Goal: Information Seeking & Learning: Learn about a topic

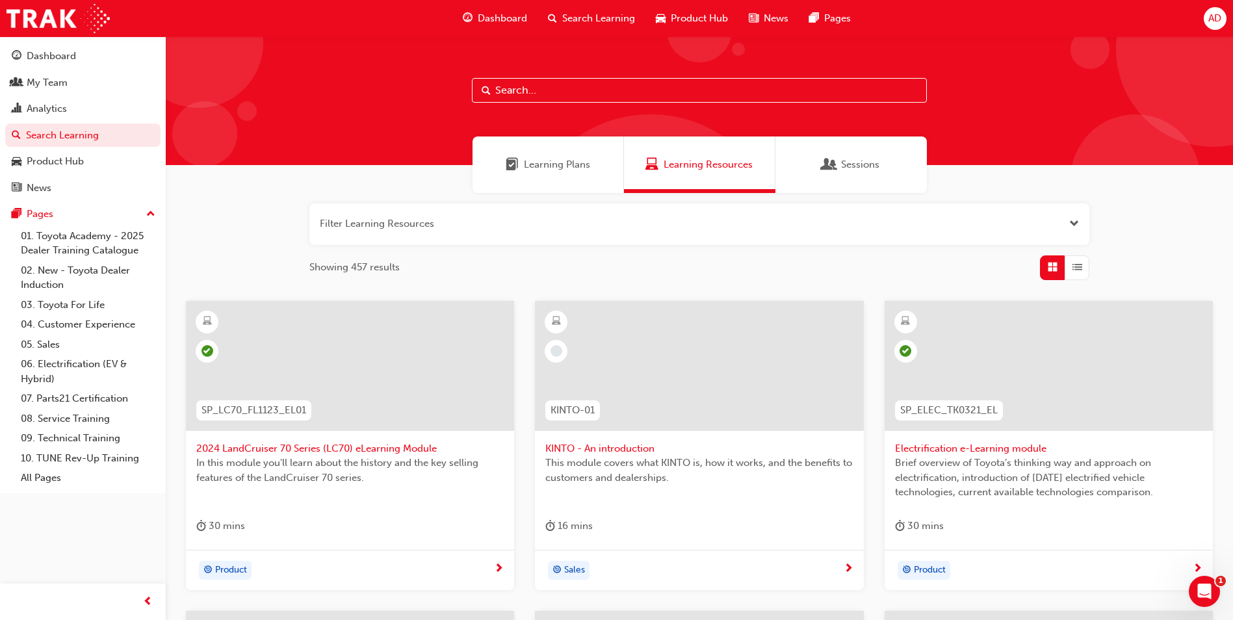
click at [563, 172] on div "Learning Plans" at bounding box center [547, 164] width 151 height 57
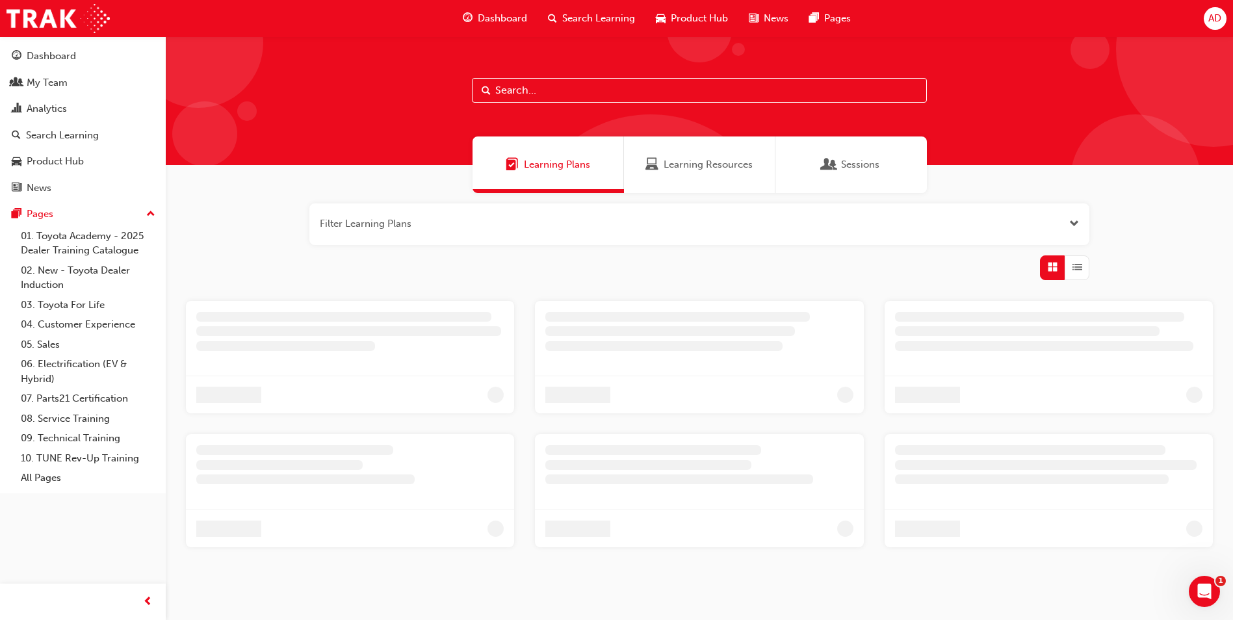
click at [529, 91] on input "text" at bounding box center [699, 90] width 455 height 25
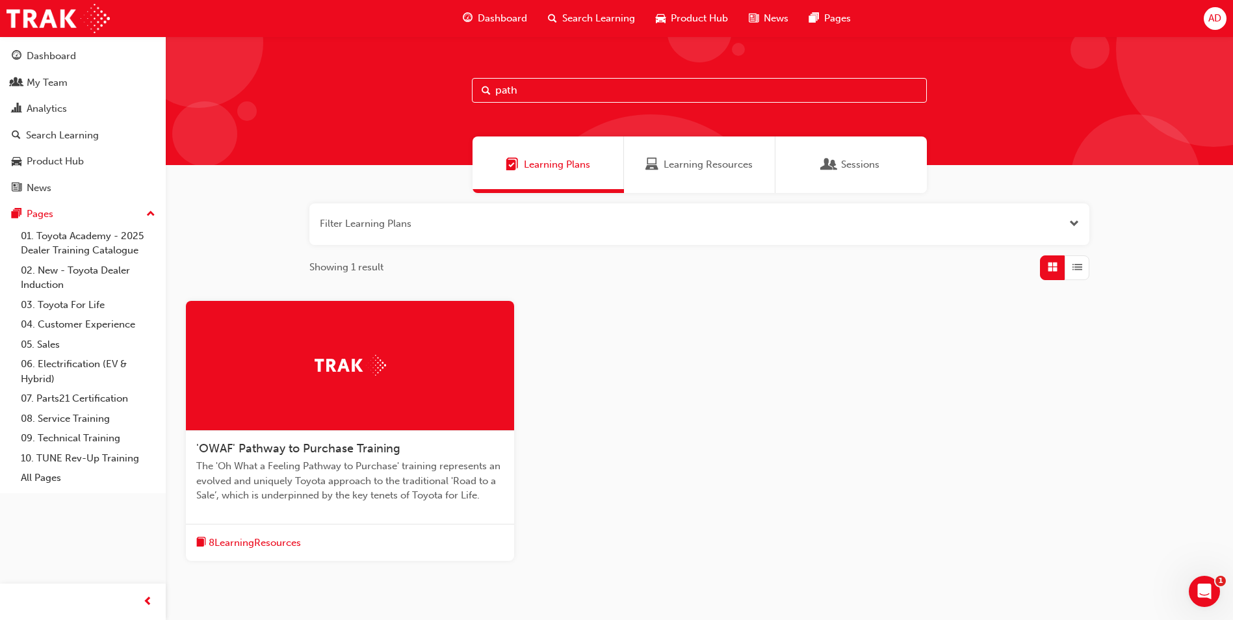
type input "path"
click at [348, 436] on div "'OWAF' Pathway to Purchase Training The 'Oh What a Feeling Pathway to Purchase'…" at bounding box center [350, 477] width 328 height 93
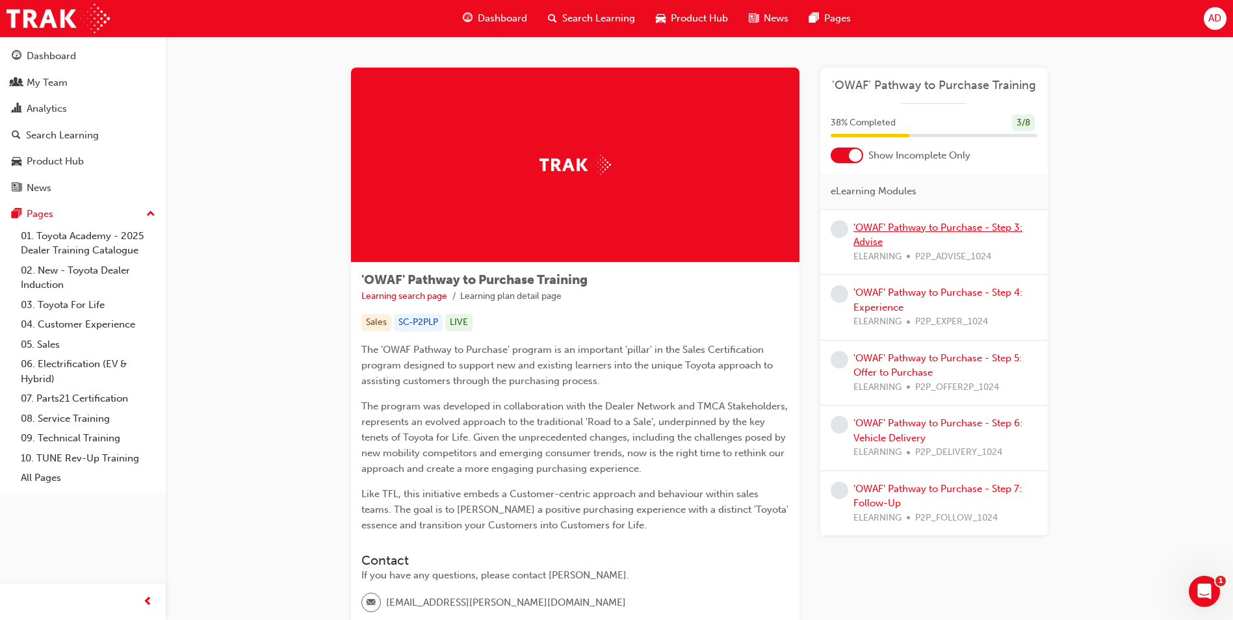
click at [887, 222] on link "'OWAF' Pathway to Purchase - Step 3: Advise" at bounding box center [937, 235] width 169 height 27
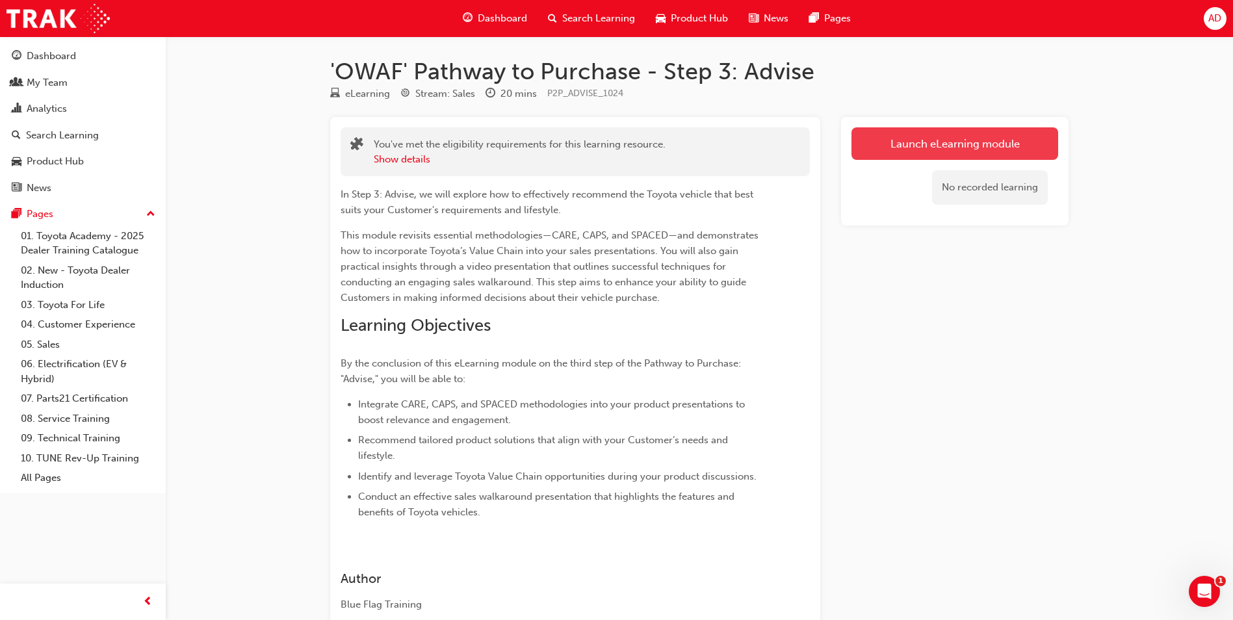
click at [911, 149] on link "Launch eLearning module" at bounding box center [954, 143] width 207 height 32
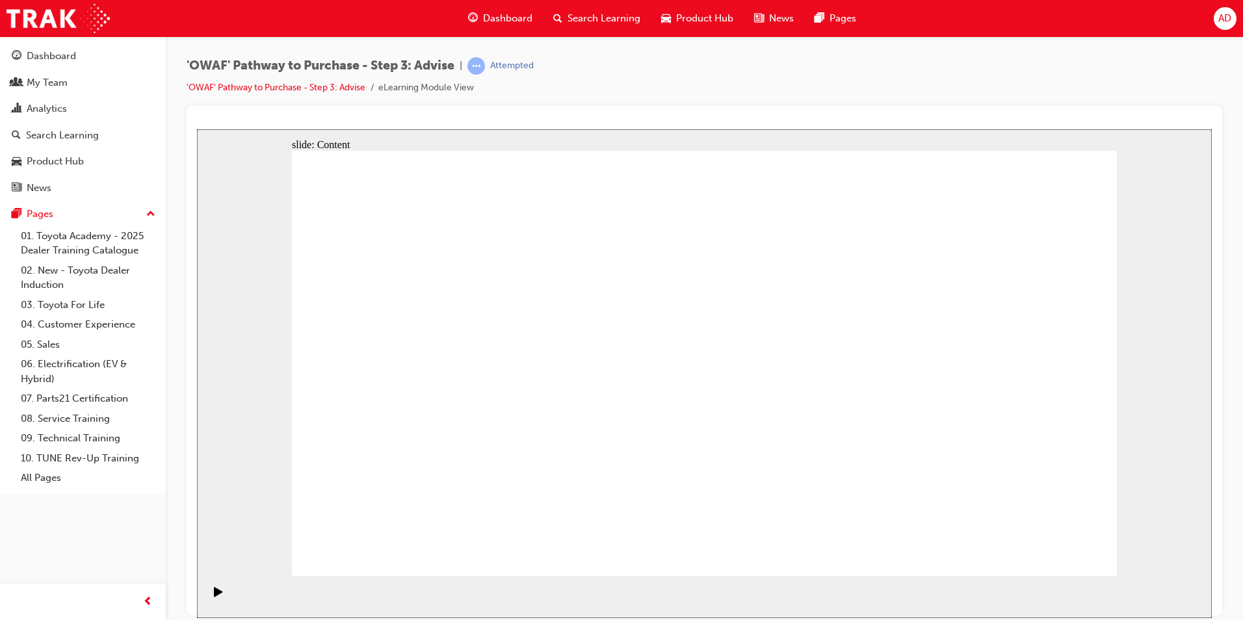
drag, startPoint x: 1092, startPoint y: 544, endPoint x: 1057, endPoint y: 546, distance: 34.5
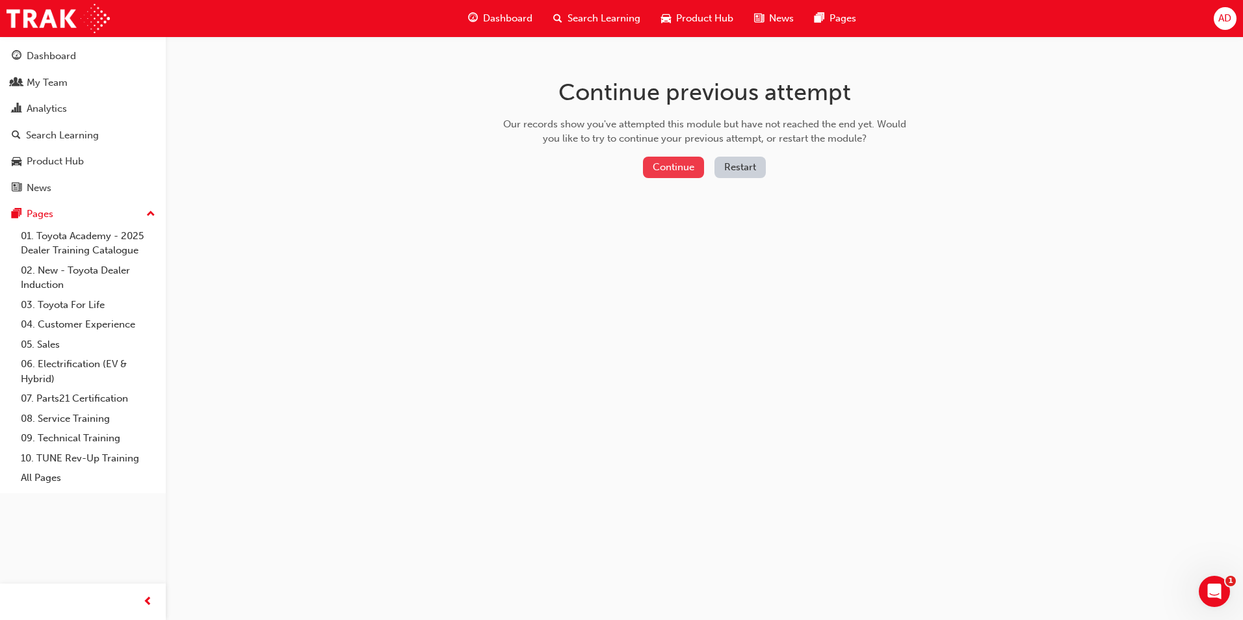
click at [656, 161] on button "Continue" at bounding box center [673, 167] width 61 height 21
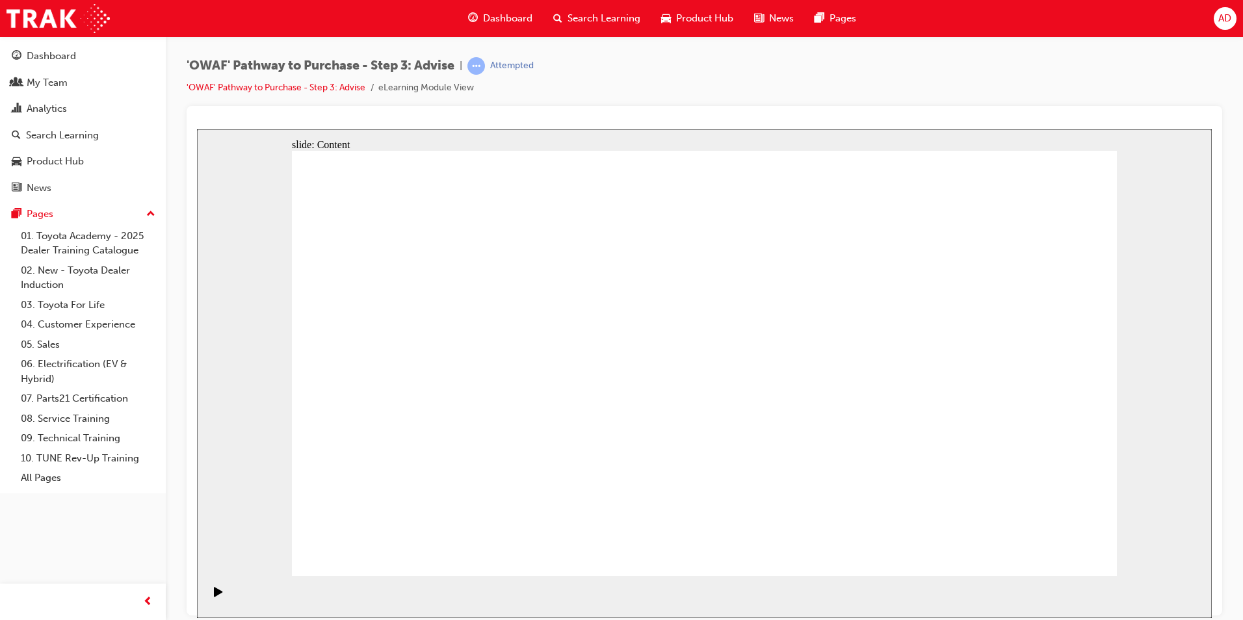
drag, startPoint x: 1013, startPoint y: 542, endPoint x: 1037, endPoint y: 556, distance: 28.2
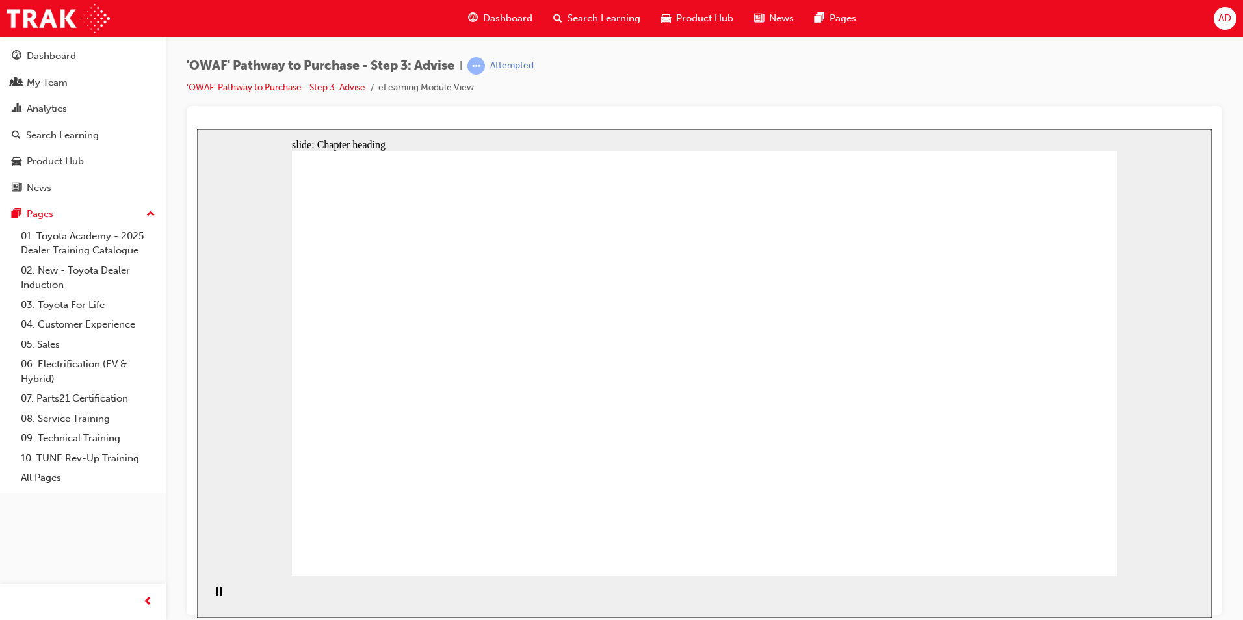
drag, startPoint x: 1008, startPoint y: 552, endPoint x: 1050, endPoint y: 540, distance: 43.8
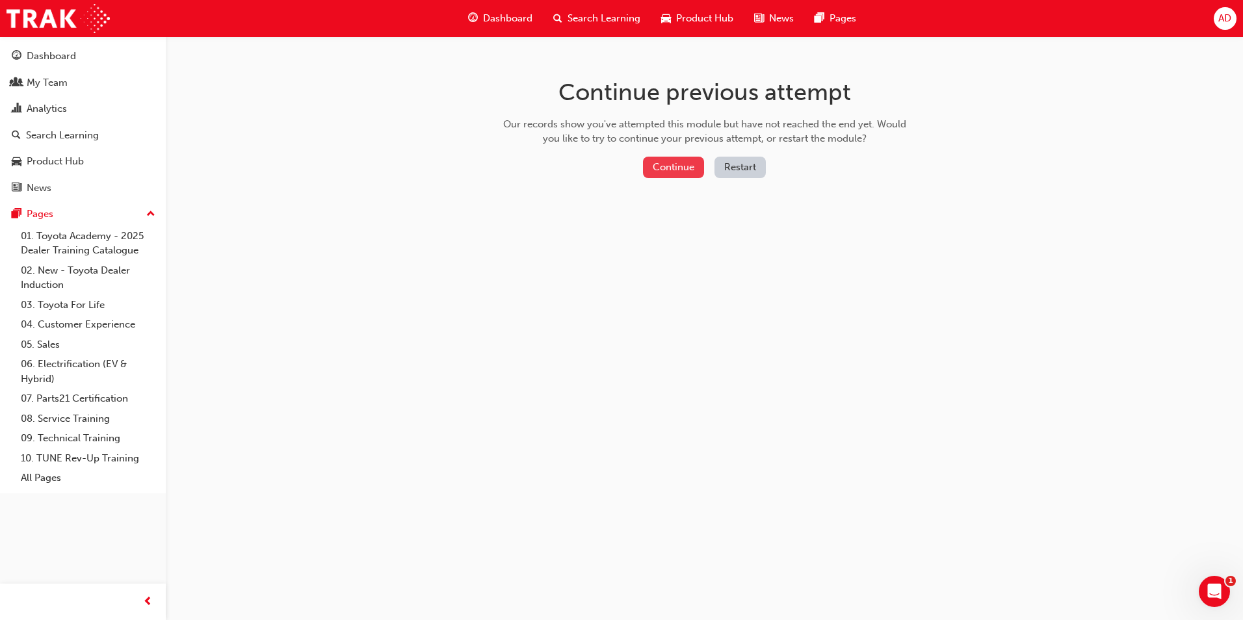
click at [663, 166] on button "Continue" at bounding box center [673, 167] width 61 height 21
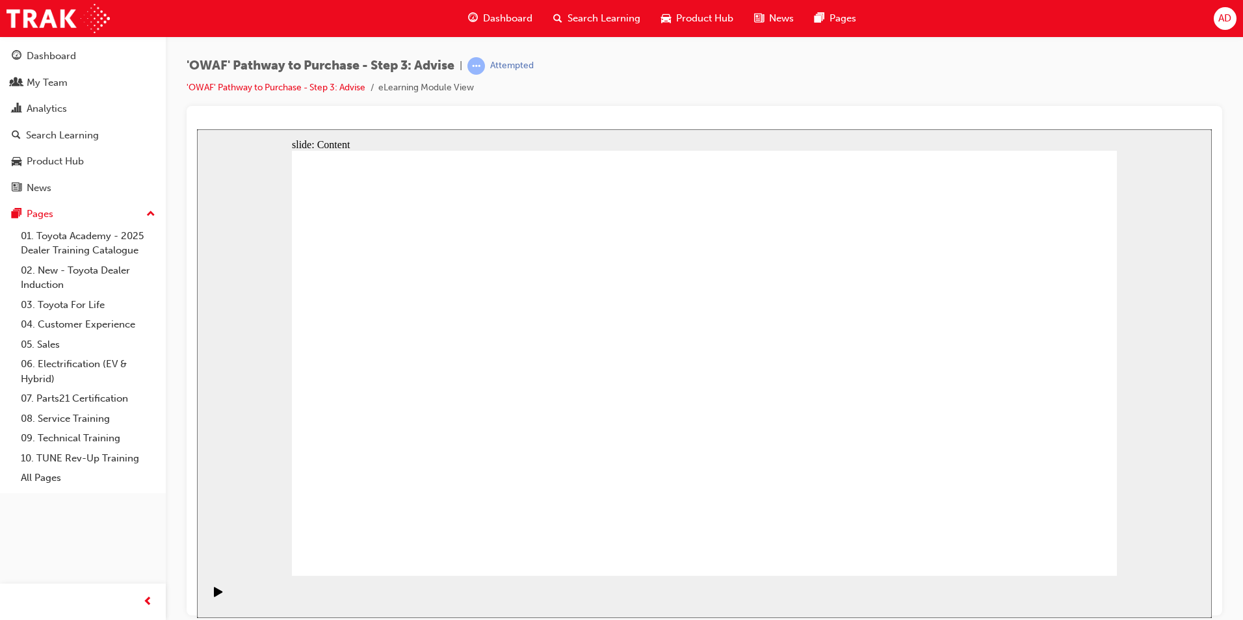
drag, startPoint x: 925, startPoint y: 500, endPoint x: 428, endPoint y: 382, distance: 511.1
drag, startPoint x: 656, startPoint y: 507, endPoint x: 461, endPoint y: 327, distance: 264.9
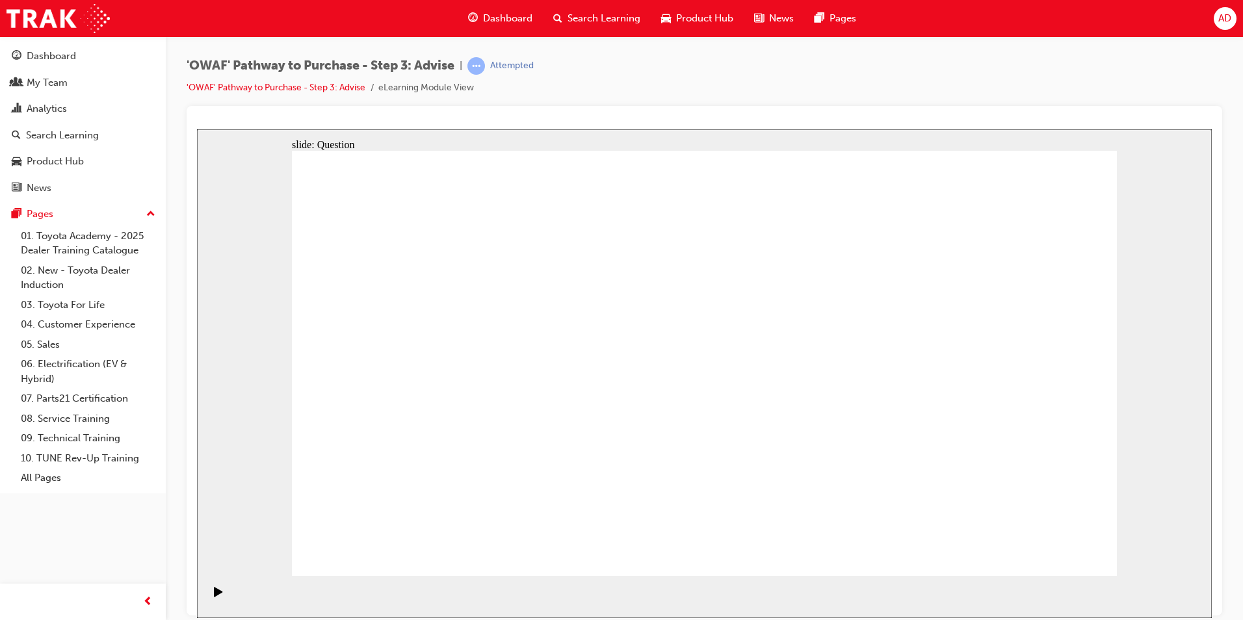
drag, startPoint x: 459, startPoint y: 502, endPoint x: 473, endPoint y: 445, distance: 59.4
drag, startPoint x: 577, startPoint y: 498, endPoint x: 658, endPoint y: 330, distance: 186.6
drag, startPoint x: 703, startPoint y: 505, endPoint x: 479, endPoint y: 376, distance: 258.5
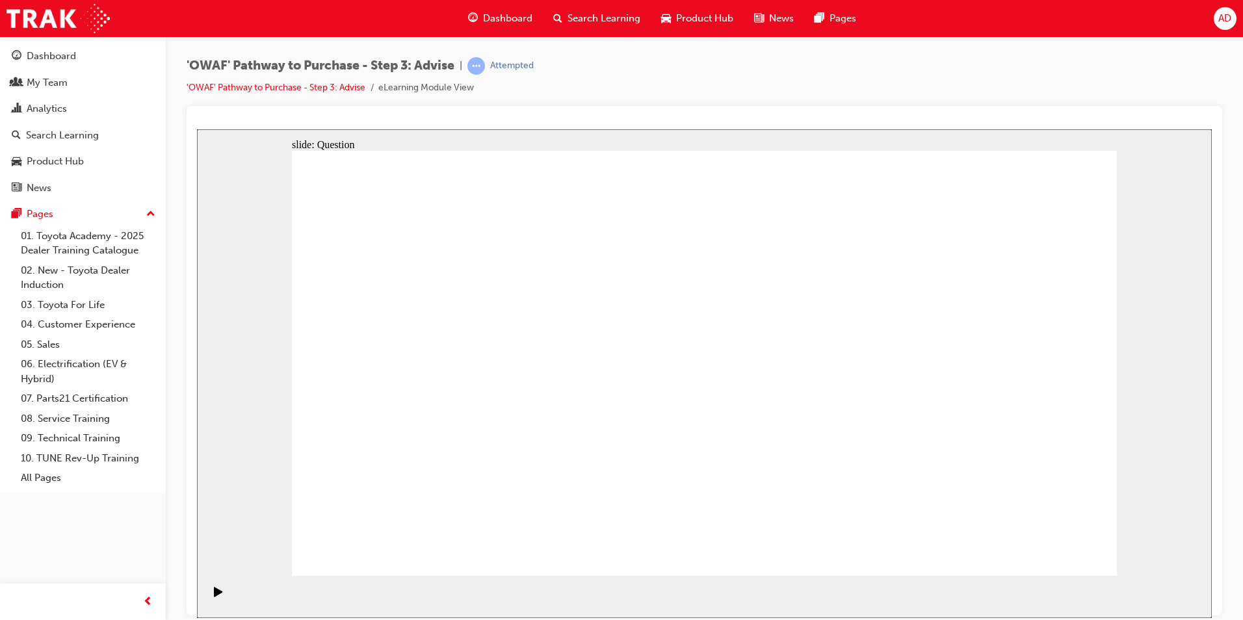
drag, startPoint x: 864, startPoint y: 450, endPoint x: 847, endPoint y: 363, distance: 88.7
drag, startPoint x: 972, startPoint y: 429, endPoint x: 753, endPoint y: 426, distance: 219.7
drag, startPoint x: 961, startPoint y: 427, endPoint x: 487, endPoint y: 438, distance: 473.9
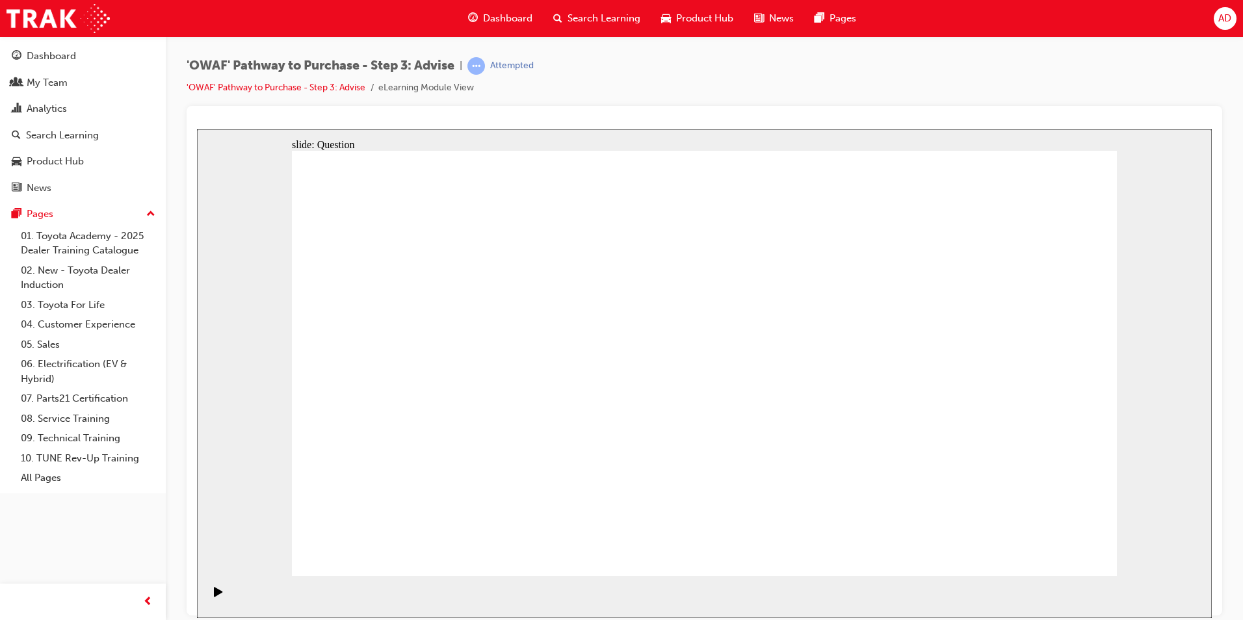
drag, startPoint x: 977, startPoint y: 439, endPoint x: 740, endPoint y: 443, distance: 236.6
drag, startPoint x: 976, startPoint y: 424, endPoint x: 749, endPoint y: 417, distance: 226.3
drag, startPoint x: 963, startPoint y: 414, endPoint x: 772, endPoint y: 419, distance: 190.5
drag, startPoint x: 965, startPoint y: 419, endPoint x: 502, endPoint y: 424, distance: 463.4
drag, startPoint x: 970, startPoint y: 426, endPoint x: 476, endPoint y: 432, distance: 494.6
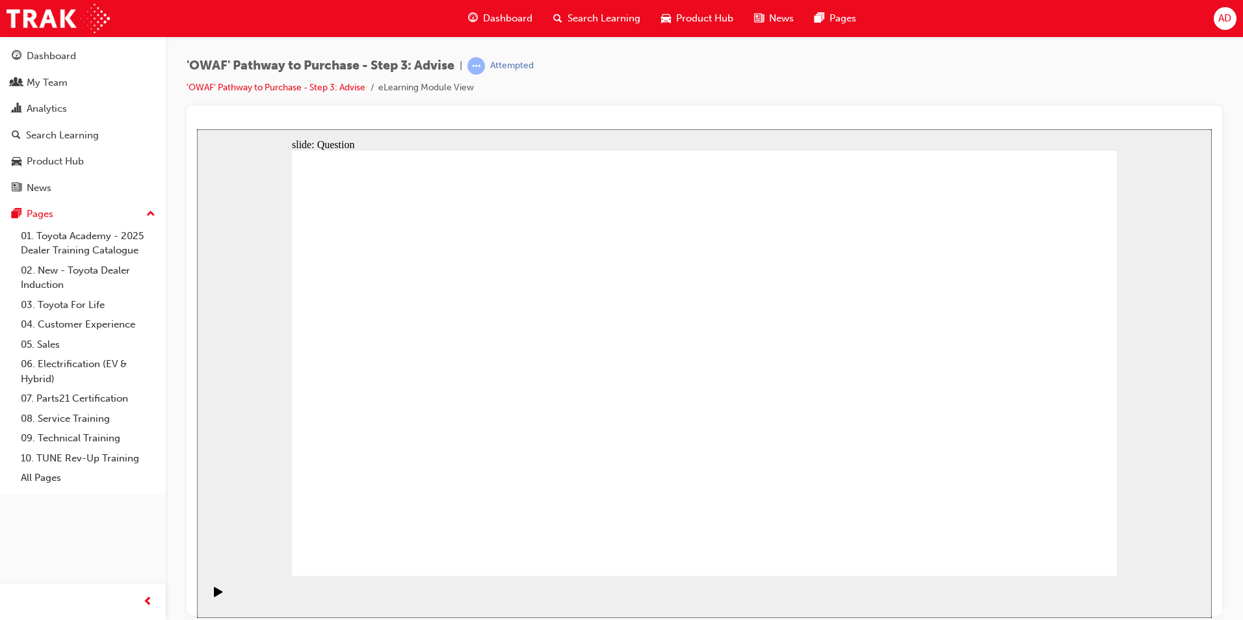
drag, startPoint x: 966, startPoint y: 424, endPoint x: 480, endPoint y: 440, distance: 486.4
drag, startPoint x: 433, startPoint y: 396, endPoint x: 849, endPoint y: 390, distance: 416.6
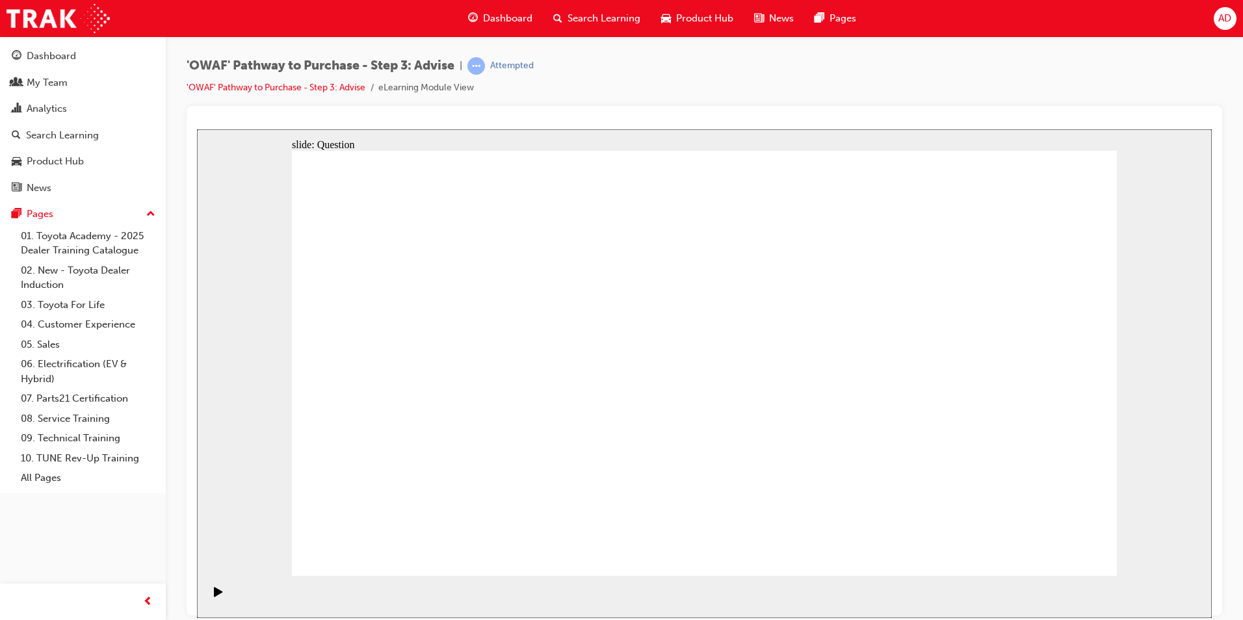
drag, startPoint x: 435, startPoint y: 448, endPoint x: 816, endPoint y: 407, distance: 383.0
drag, startPoint x: 541, startPoint y: 445, endPoint x: 825, endPoint y: 407, distance: 285.8
drag, startPoint x: 543, startPoint y: 376, endPoint x: 825, endPoint y: 393, distance: 281.9
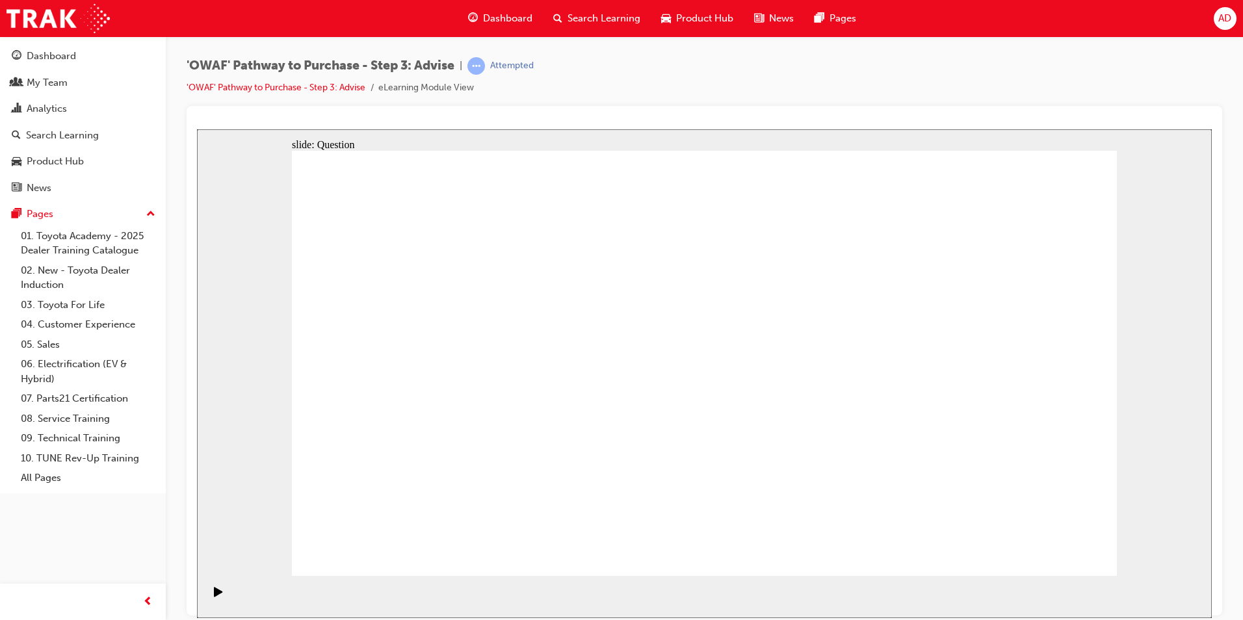
drag, startPoint x: 392, startPoint y: 323, endPoint x: 964, endPoint y: 484, distance: 594.2
drag, startPoint x: 950, startPoint y: 472, endPoint x: 376, endPoint y: 302, distance: 599.0
drag, startPoint x: 476, startPoint y: 327, endPoint x: 723, endPoint y: 492, distance: 297.1
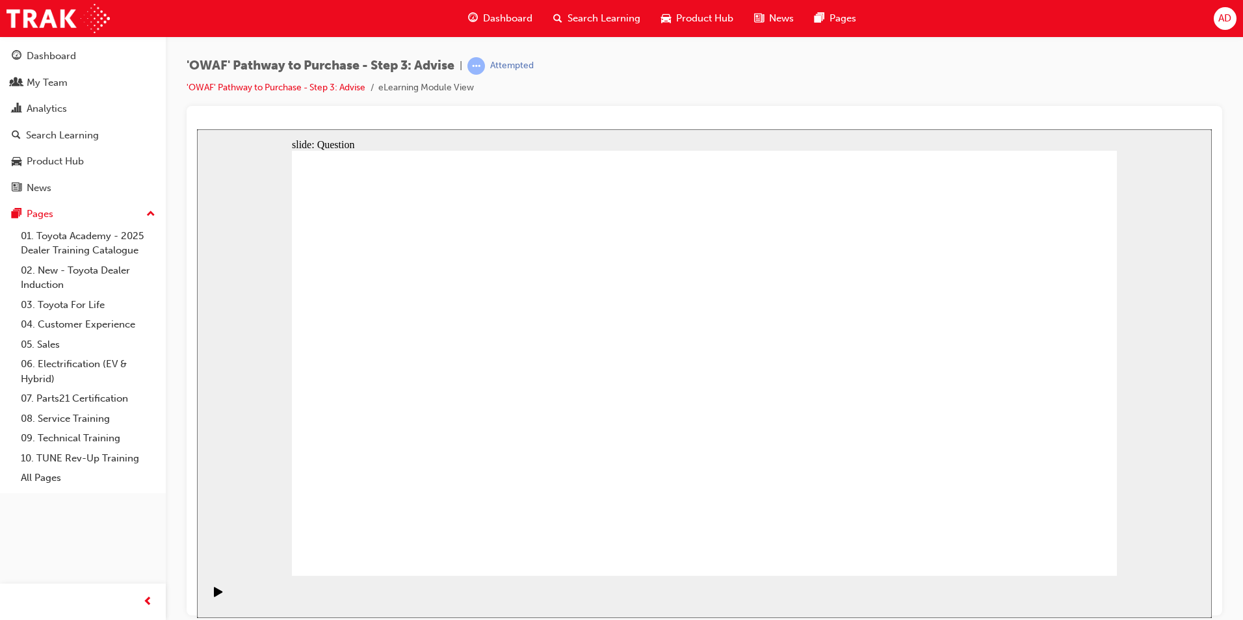
drag, startPoint x: 776, startPoint y: 328, endPoint x: 446, endPoint y: 479, distance: 362.4
drag, startPoint x: 622, startPoint y: 317, endPoint x: 788, endPoint y: 480, distance: 232.1
drag, startPoint x: 1030, startPoint y: 328, endPoint x: 619, endPoint y: 493, distance: 443.3
drag, startPoint x: 710, startPoint y: 328, endPoint x: 369, endPoint y: 485, distance: 374.9
drag, startPoint x: 555, startPoint y: 319, endPoint x: 550, endPoint y: 487, distance: 167.8
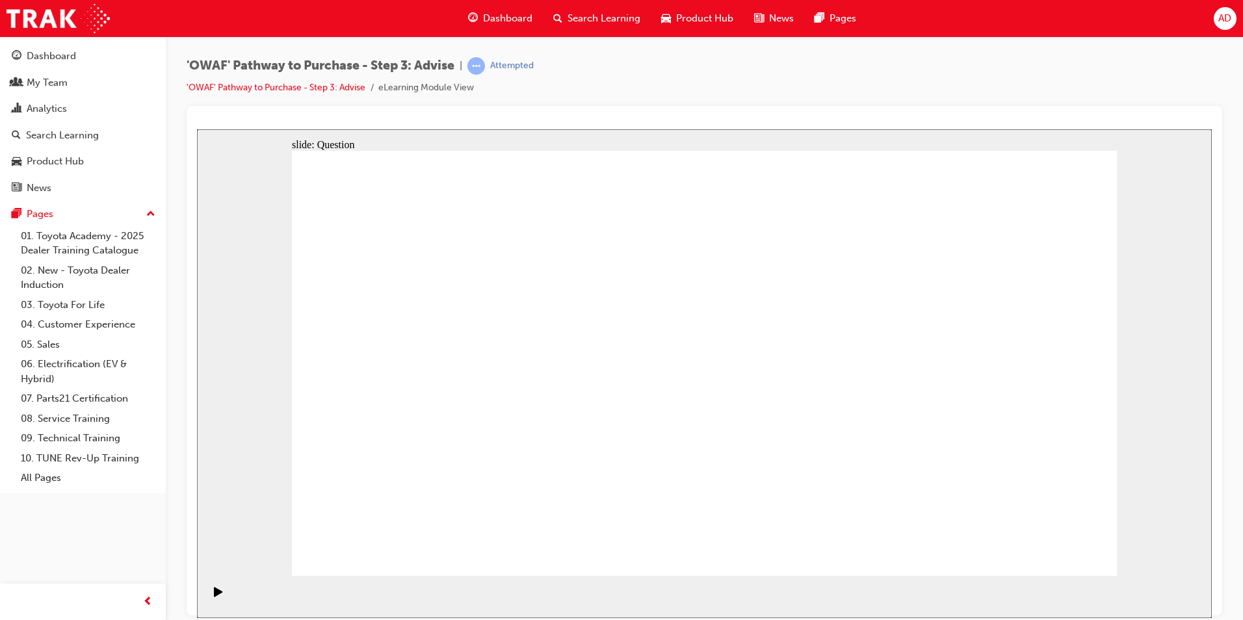
drag, startPoint x: 367, startPoint y: 324, endPoint x: 704, endPoint y: 339, distance: 337.0
drag, startPoint x: 882, startPoint y: 321, endPoint x: 768, endPoint y: 304, distance: 115.0
drag, startPoint x: 836, startPoint y: 411, endPoint x: 959, endPoint y: 475, distance: 138.9
drag, startPoint x: 871, startPoint y: 377, endPoint x: 871, endPoint y: 471, distance: 94.2
drag, startPoint x: 551, startPoint y: 491, endPoint x: 1067, endPoint y: 498, distance: 515.4
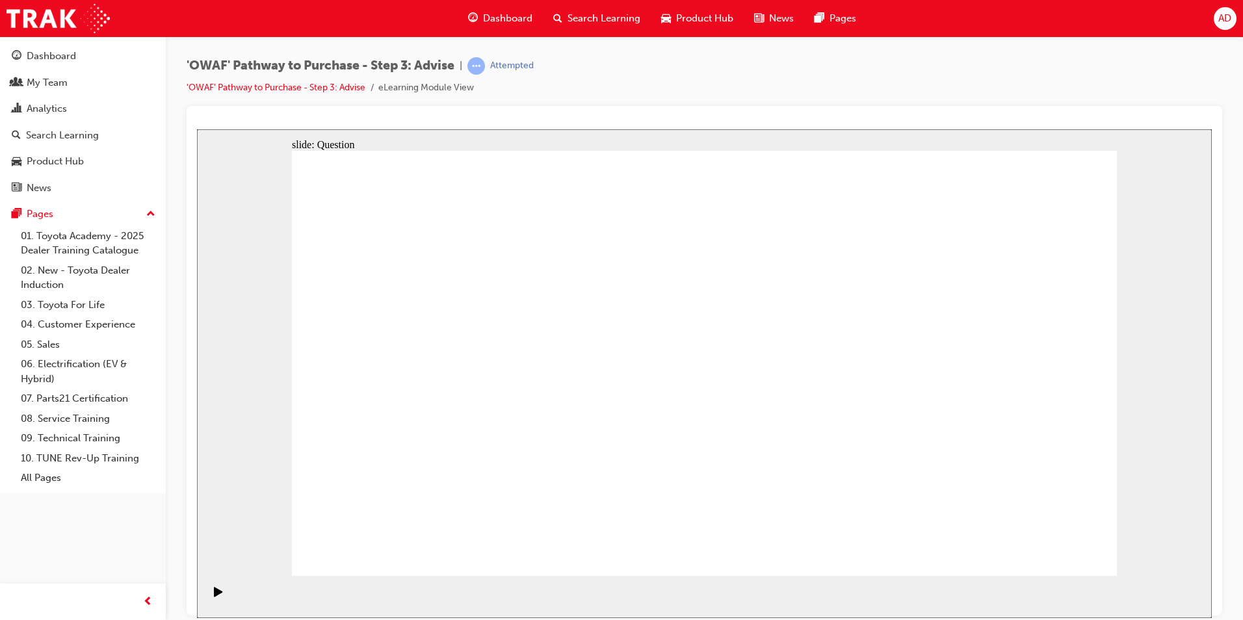
drag, startPoint x: 1042, startPoint y: 489, endPoint x: 569, endPoint y: 488, distance: 473.1
drag, startPoint x: 948, startPoint y: 329, endPoint x: 1045, endPoint y: 484, distance: 183.4
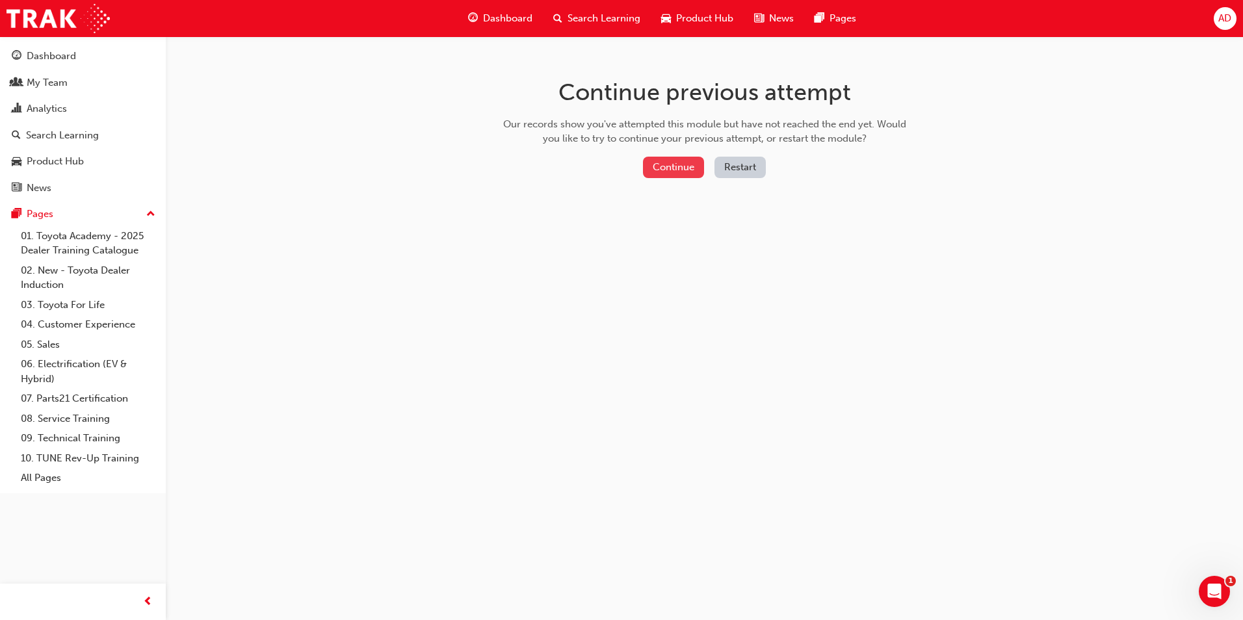
click at [672, 167] on button "Continue" at bounding box center [673, 167] width 61 height 21
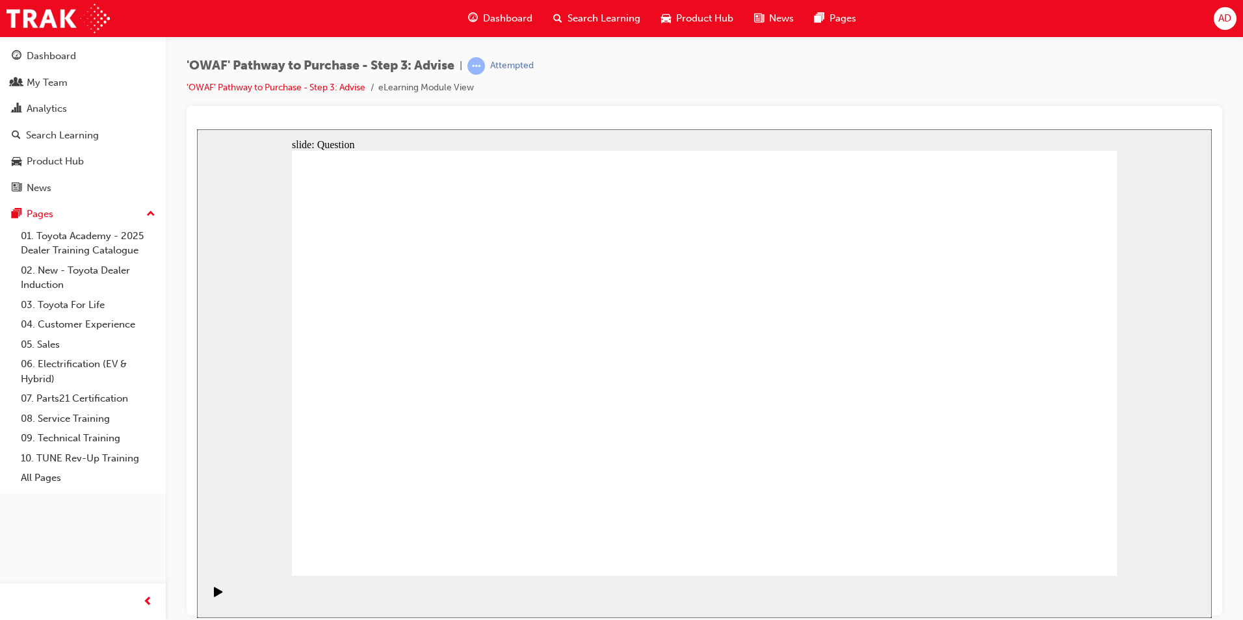
drag, startPoint x: 1020, startPoint y: 541, endPoint x: 1036, endPoint y: 553, distance: 19.9
drag, startPoint x: 901, startPoint y: 497, endPoint x: 426, endPoint y: 381, distance: 489.1
drag, startPoint x: 694, startPoint y: 504, endPoint x: 454, endPoint y: 343, distance: 289.0
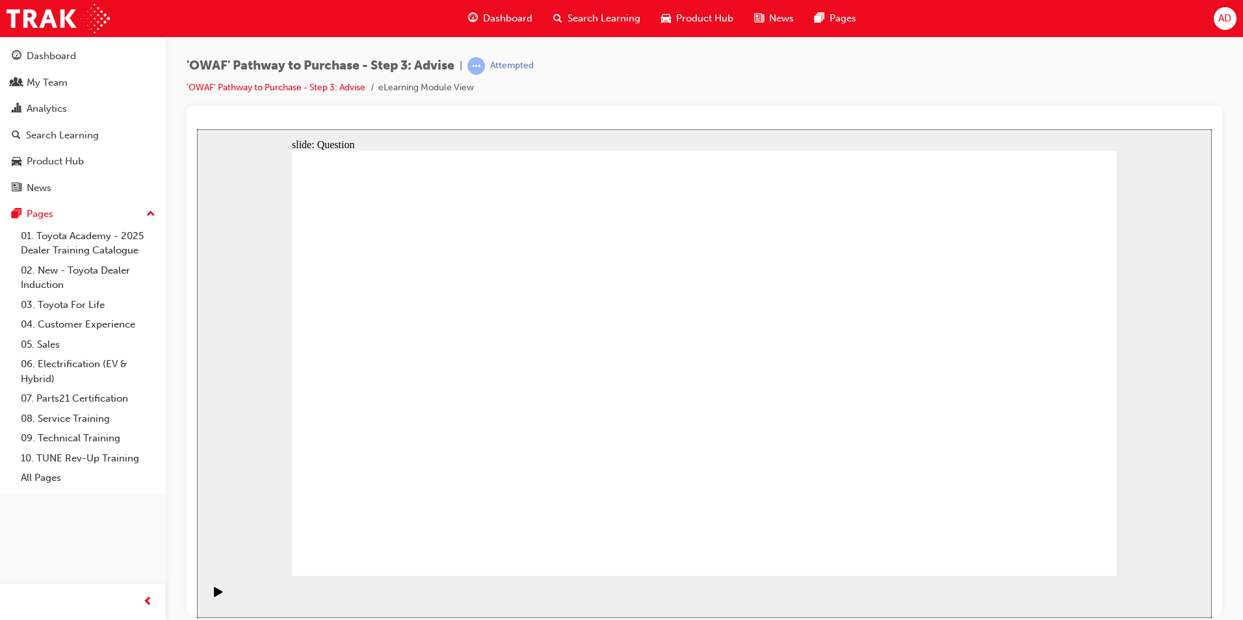
drag, startPoint x: 461, startPoint y: 502, endPoint x: 489, endPoint y: 439, distance: 69.2
drag, startPoint x: 579, startPoint y: 490, endPoint x: 643, endPoint y: 328, distance: 174.5
drag, startPoint x: 653, startPoint y: 464, endPoint x: 491, endPoint y: 365, distance: 190.5
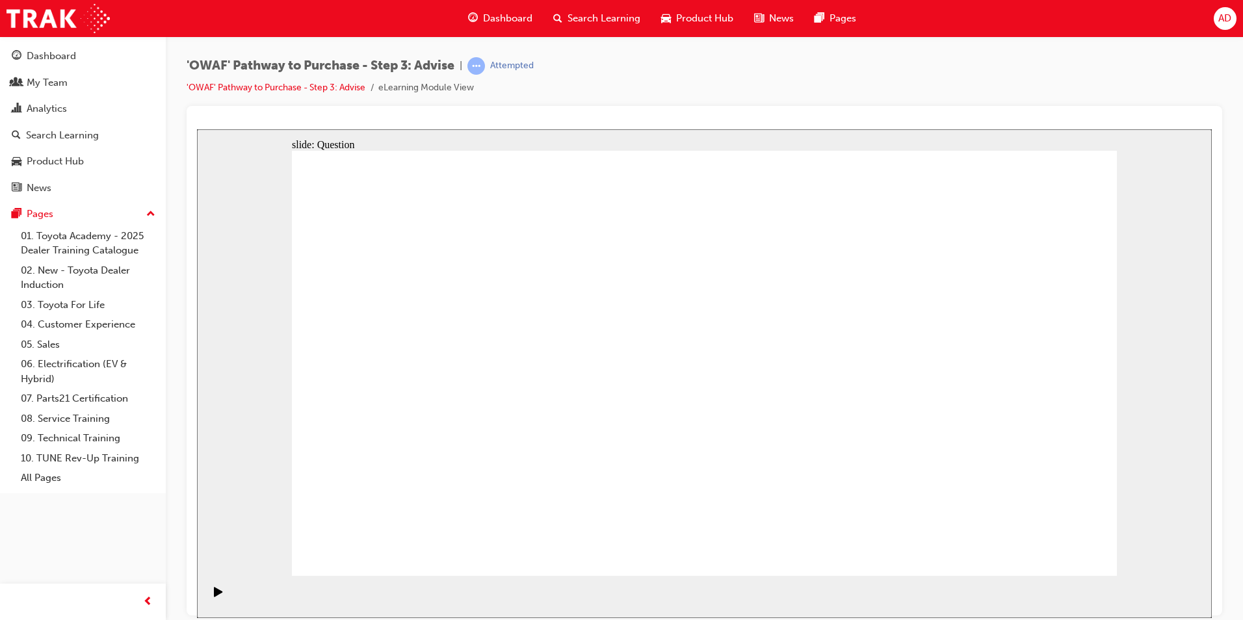
drag, startPoint x: 877, startPoint y: 458, endPoint x: 878, endPoint y: 363, distance: 94.9
drag, startPoint x: 961, startPoint y: 428, endPoint x: 732, endPoint y: 427, distance: 228.8
drag, startPoint x: 974, startPoint y: 419, endPoint x: 456, endPoint y: 412, distance: 517.4
drag, startPoint x: 959, startPoint y: 426, endPoint x: 706, endPoint y: 422, distance: 252.8
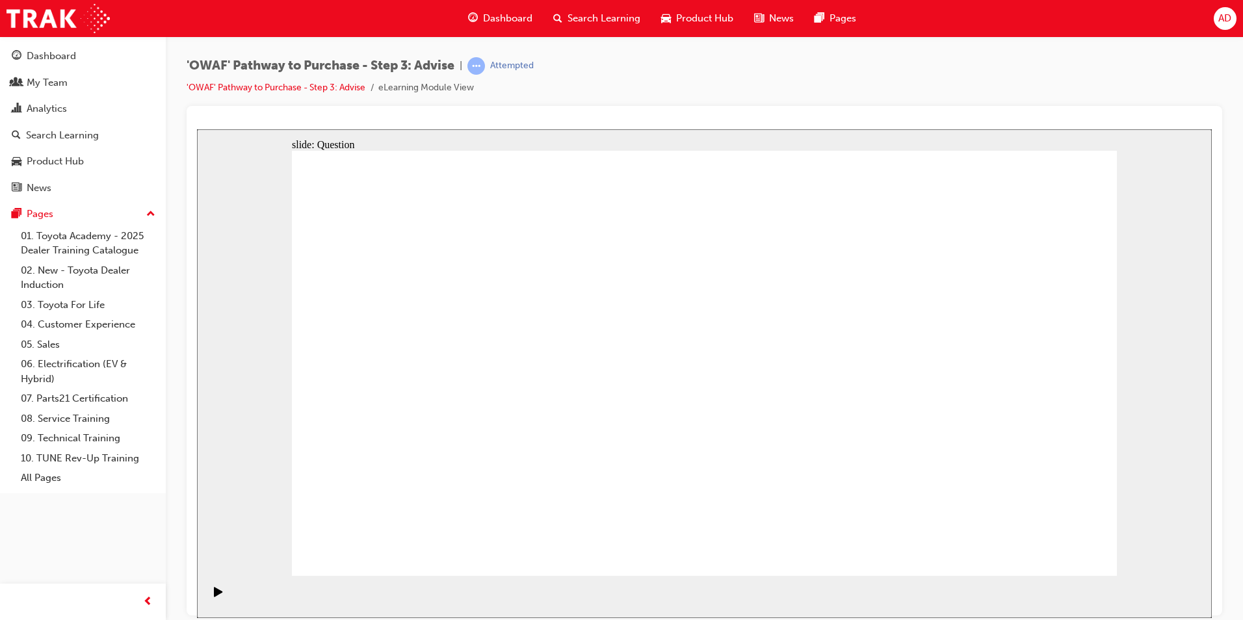
drag, startPoint x: 989, startPoint y: 432, endPoint x: 772, endPoint y: 426, distance: 216.5
drag, startPoint x: 922, startPoint y: 429, endPoint x: 723, endPoint y: 423, distance: 199.6
drag, startPoint x: 964, startPoint y: 428, endPoint x: 489, endPoint y: 427, distance: 474.4
drag, startPoint x: 963, startPoint y: 423, endPoint x: 472, endPoint y: 431, distance: 490.1
drag, startPoint x: 983, startPoint y: 424, endPoint x: 506, endPoint y: 426, distance: 477.7
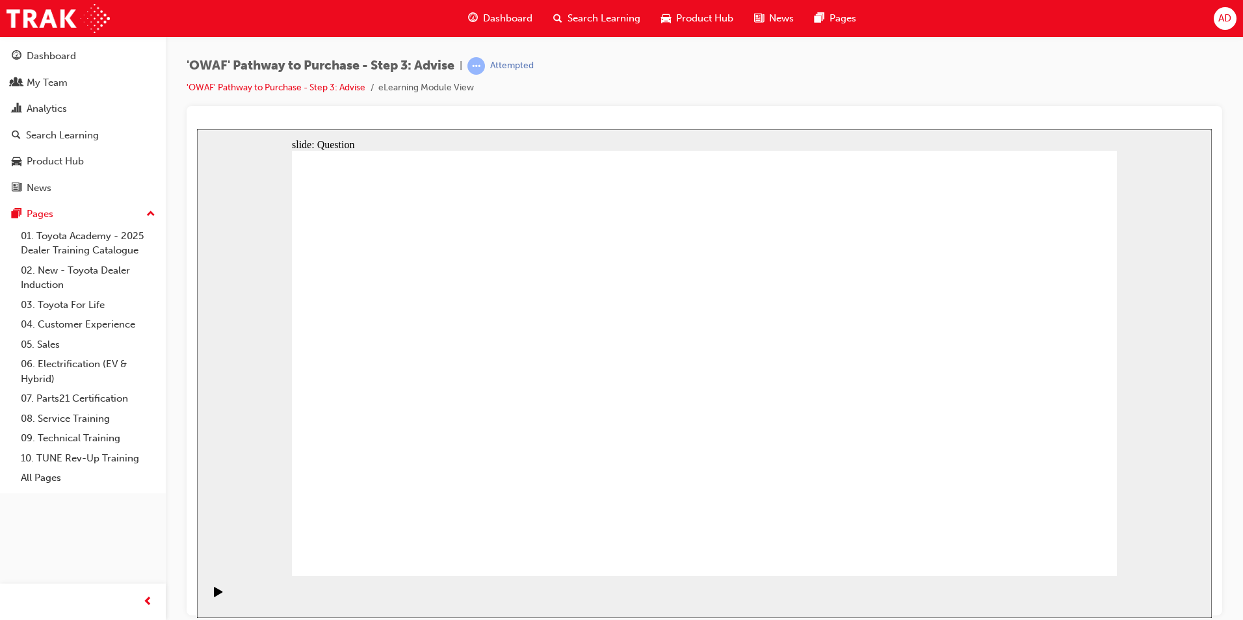
drag, startPoint x: 425, startPoint y: 385, endPoint x: 775, endPoint y: 443, distance: 354.9
drag, startPoint x: 432, startPoint y: 458, endPoint x: 361, endPoint y: 438, distance: 73.5
drag, startPoint x: 530, startPoint y: 451, endPoint x: 757, endPoint y: 406, distance: 231.2
drag, startPoint x: 442, startPoint y: 462, endPoint x: 845, endPoint y: 423, distance: 404.8
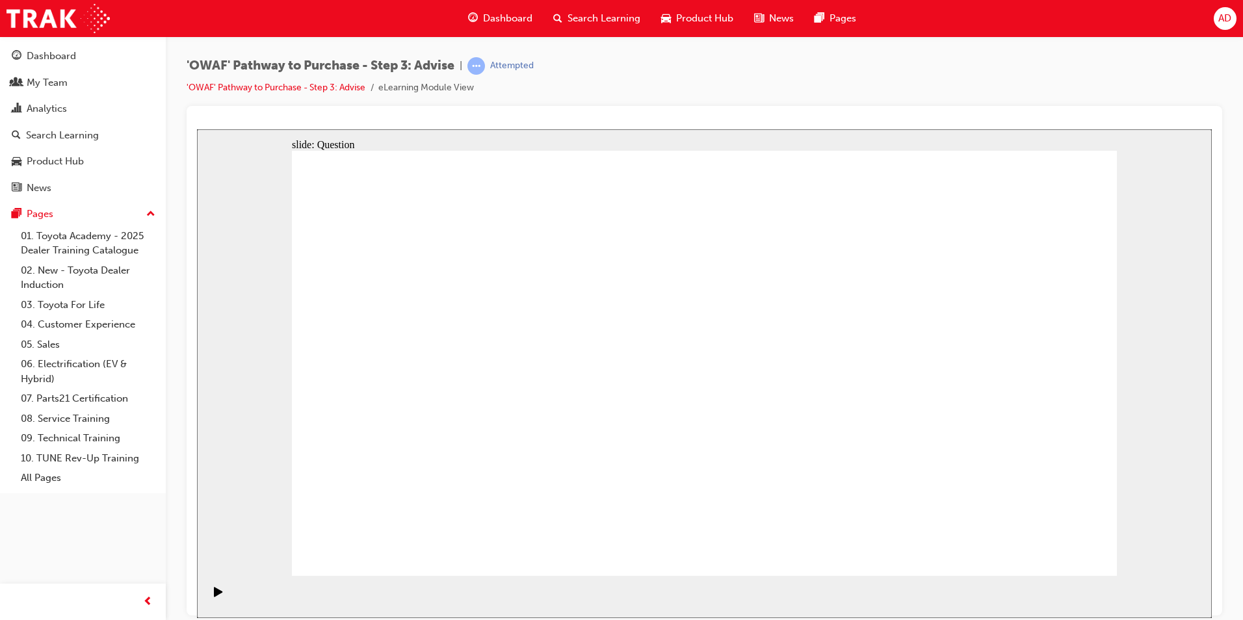
drag, startPoint x: 538, startPoint y: 385, endPoint x: 764, endPoint y: 396, distance: 225.8
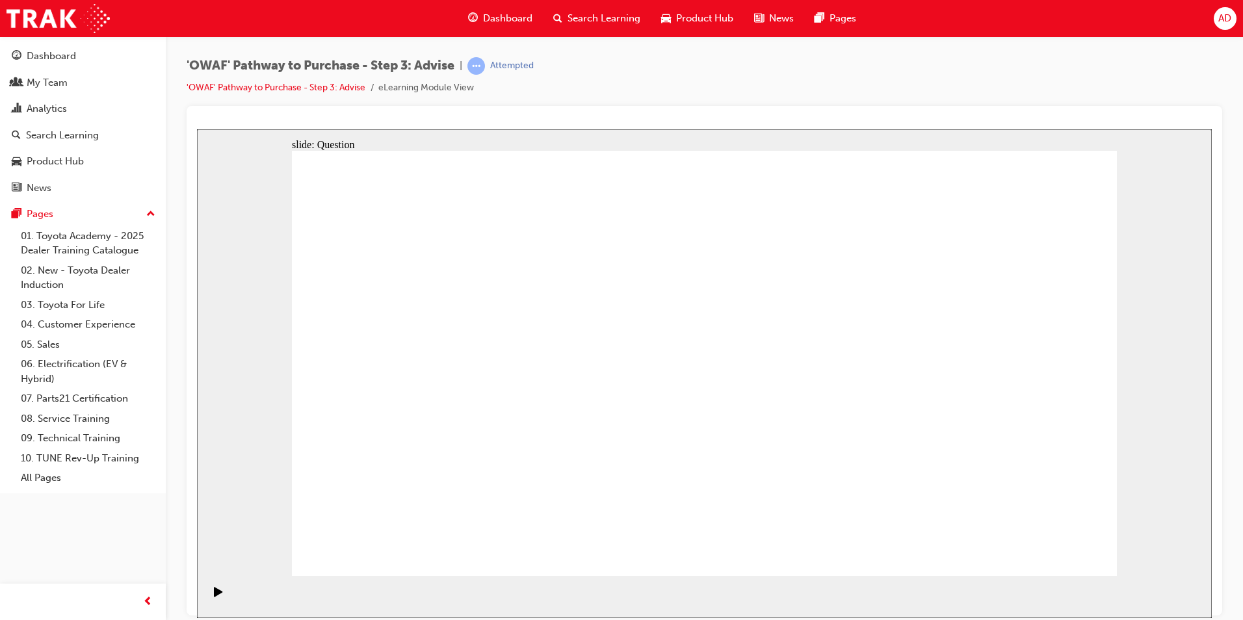
drag, startPoint x: 396, startPoint y: 315, endPoint x: 892, endPoint y: 478, distance: 522.0
drag, startPoint x: 872, startPoint y: 330, endPoint x: 955, endPoint y: 494, distance: 184.0
drag, startPoint x: 695, startPoint y: 320, endPoint x: 368, endPoint y: 475, distance: 361.7
drag, startPoint x: 766, startPoint y: 333, endPoint x: 463, endPoint y: 476, distance: 335.5
drag, startPoint x: 969, startPoint y: 489, endPoint x: 567, endPoint y: 487, distance: 401.7
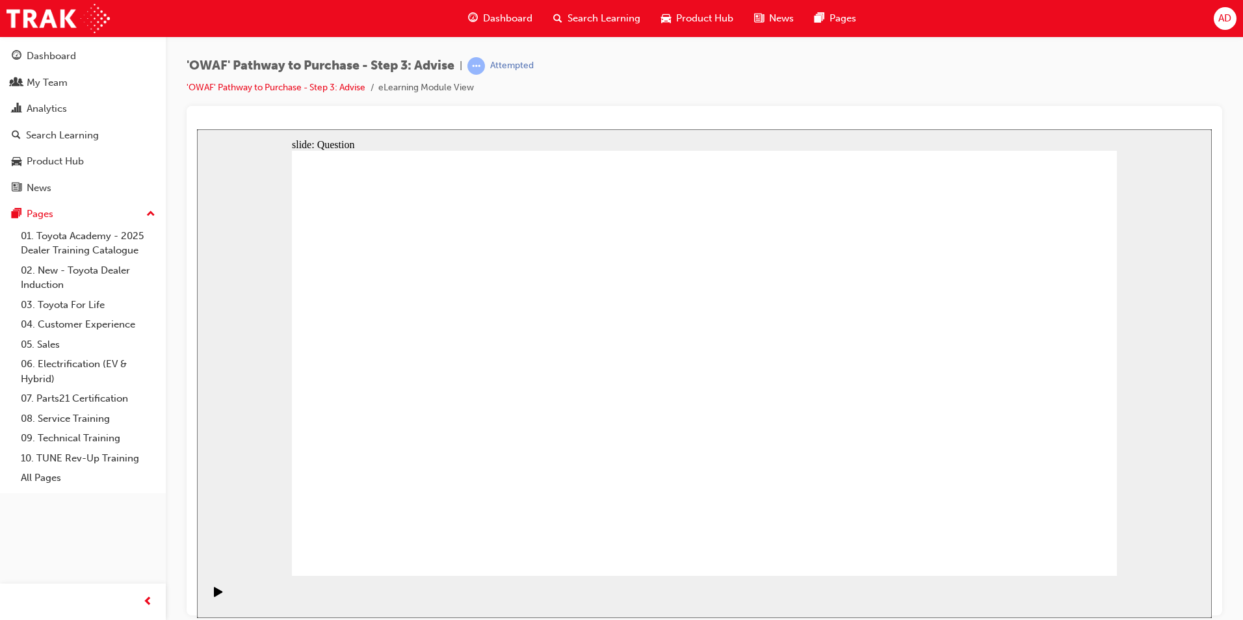
drag, startPoint x: 470, startPoint y: 324, endPoint x: 959, endPoint y: 485, distance: 514.4
drag, startPoint x: 630, startPoint y: 318, endPoint x: 677, endPoint y: 317, distance: 46.8
drag, startPoint x: 972, startPoint y: 356, endPoint x: 633, endPoint y: 484, distance: 362.6
drag, startPoint x: 958, startPoint y: 495, endPoint x: 710, endPoint y: 496, distance: 247.6
drag, startPoint x: 950, startPoint y: 333, endPoint x: 792, endPoint y: 492, distance: 224.7
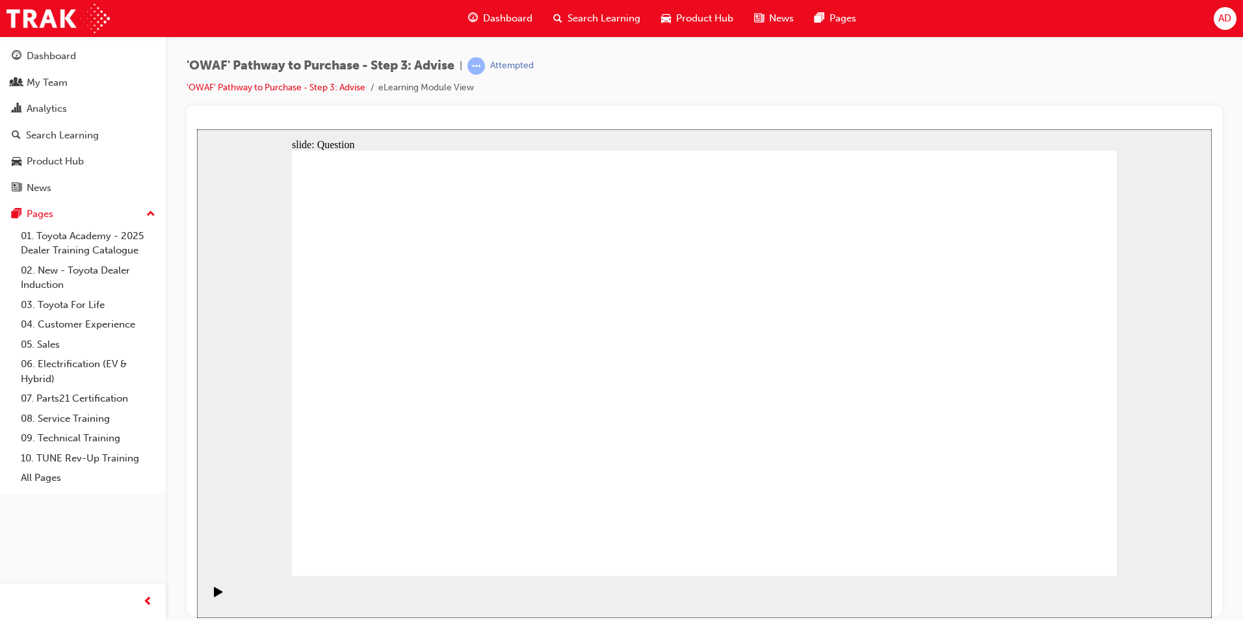
drag, startPoint x: 630, startPoint y: 328, endPoint x: 953, endPoint y: 485, distance: 359.9
drag, startPoint x: 537, startPoint y: 331, endPoint x: 1009, endPoint y: 480, distance: 494.3
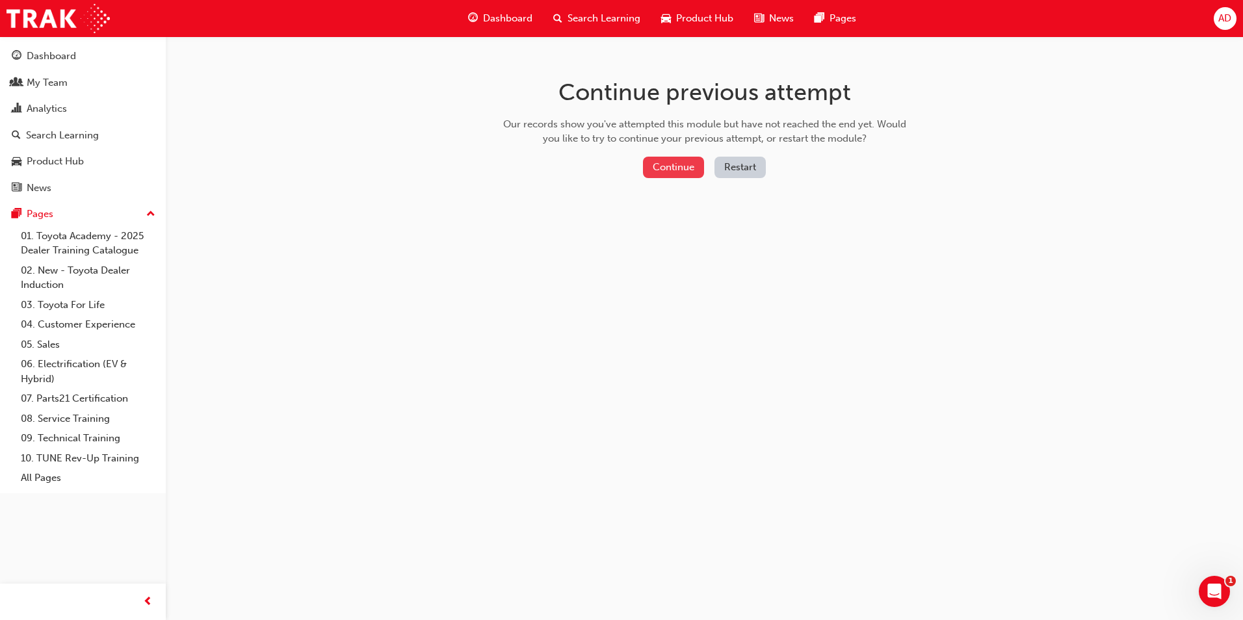
click at [670, 165] on button "Continue" at bounding box center [673, 167] width 61 height 21
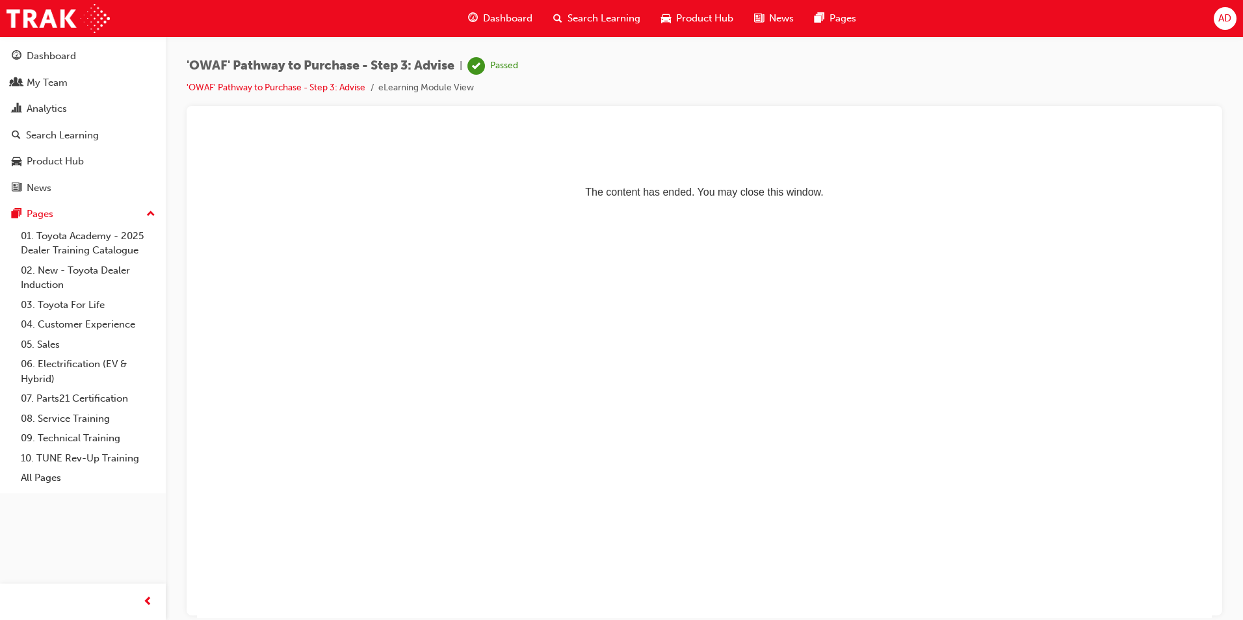
click at [507, 17] on span "Dashboard" at bounding box center [507, 18] width 49 height 15
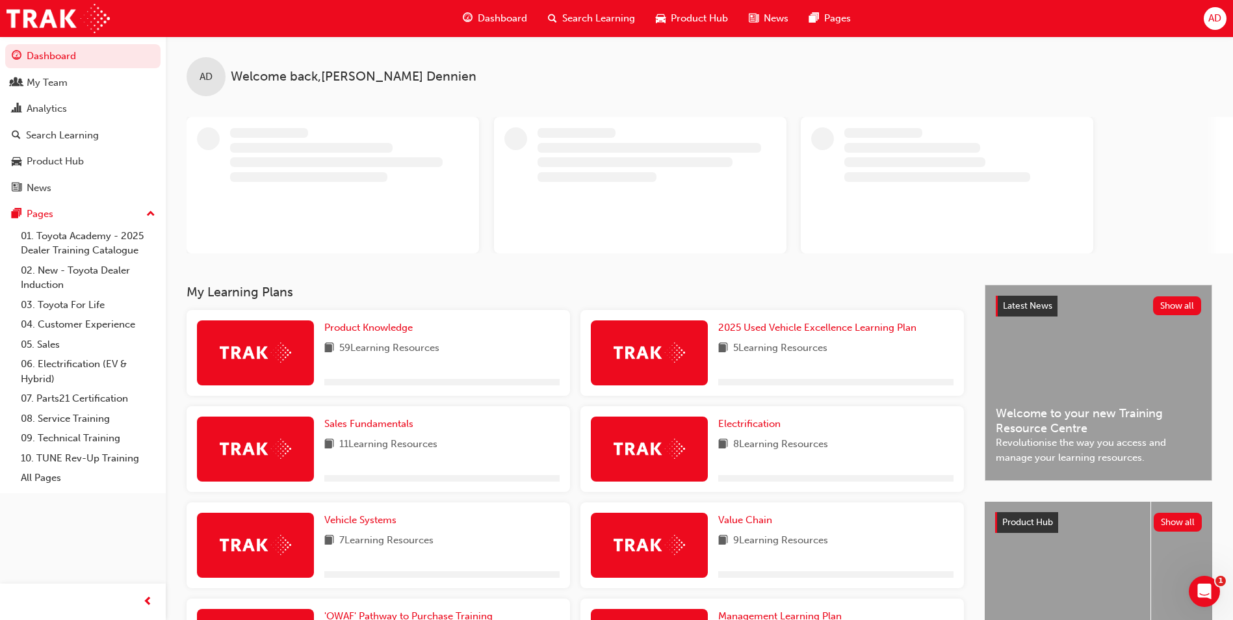
click at [581, 20] on span "Search Learning" at bounding box center [598, 18] width 73 height 15
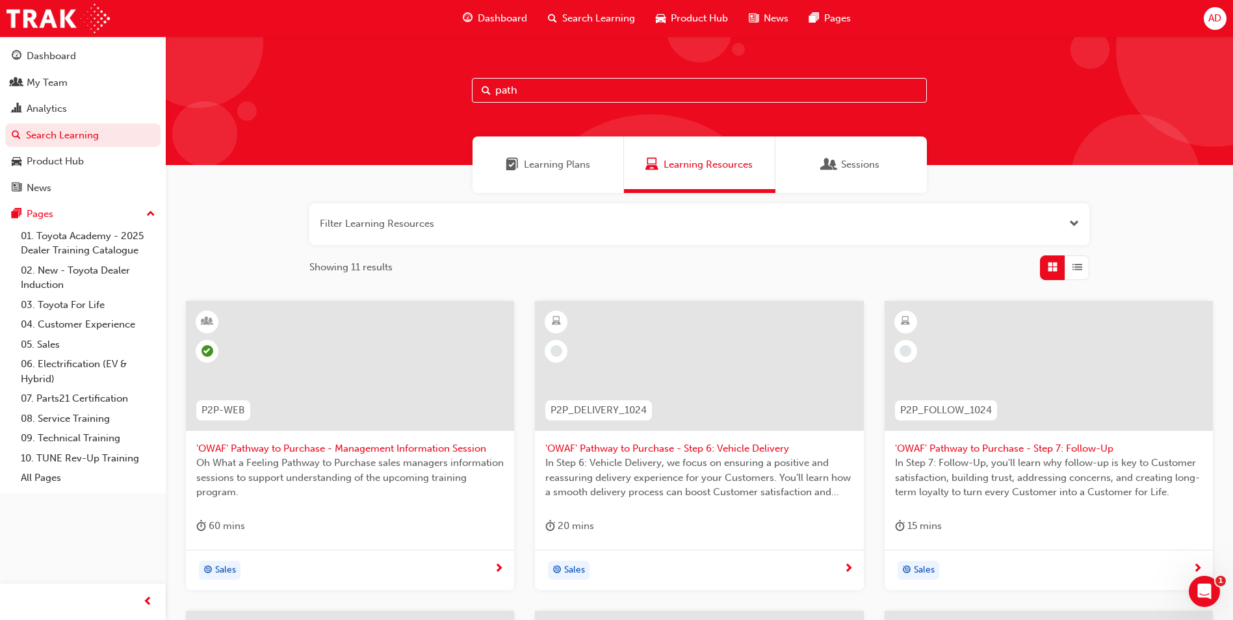
click at [557, 90] on input "path" at bounding box center [699, 90] width 455 height 25
click at [442, 450] on span "'OWAF' Pathway to Purchase - Management Information Session" at bounding box center [349, 448] width 307 height 15
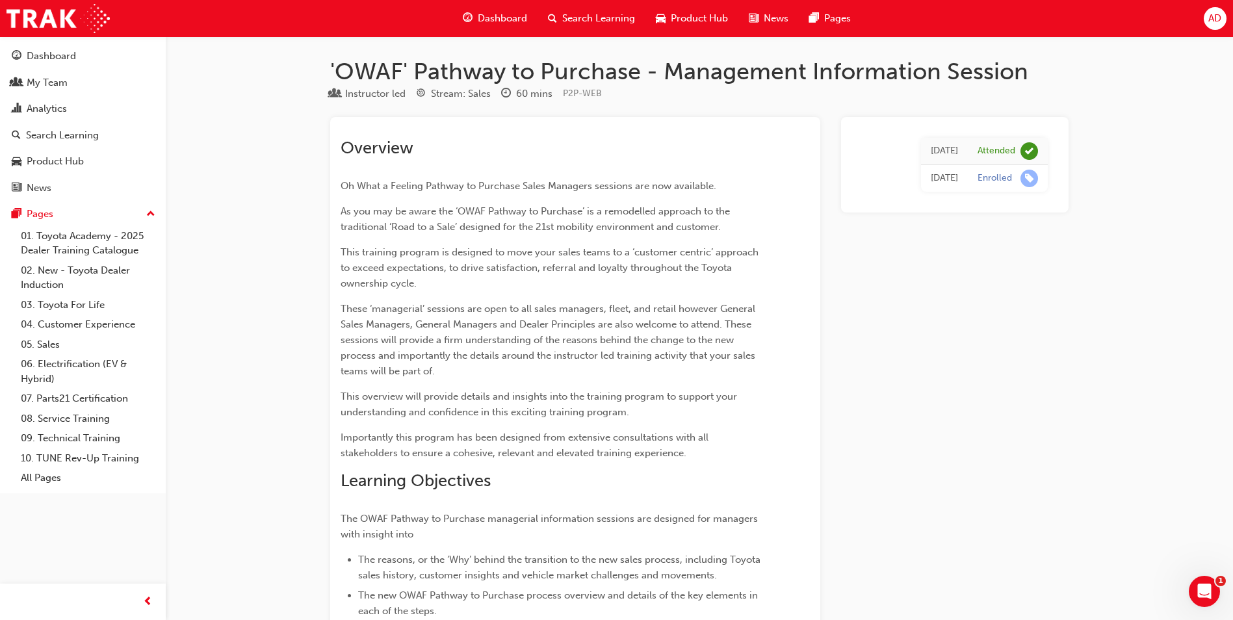
click at [595, 14] on span "Search Learning" at bounding box center [598, 18] width 73 height 15
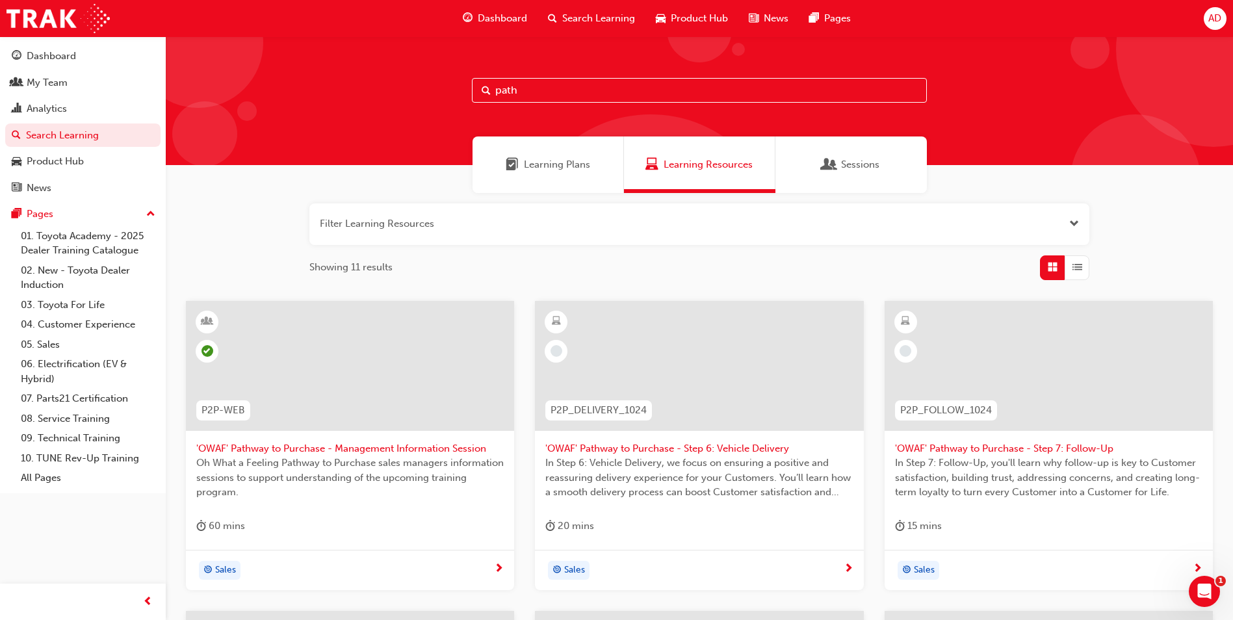
click at [552, 162] on span "Learning Plans" at bounding box center [557, 164] width 66 height 15
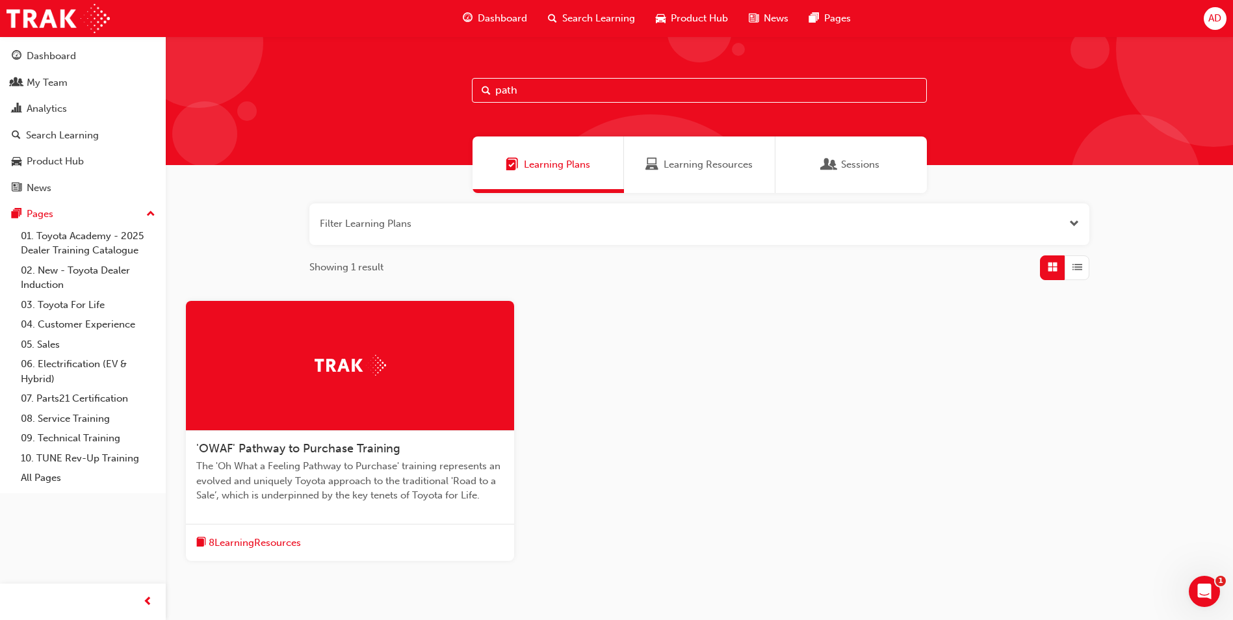
click at [330, 440] on div "'OWAF' Pathway to Purchase Training The 'Oh What a Feeling Pathway to Purchase'…" at bounding box center [350, 477] width 328 height 93
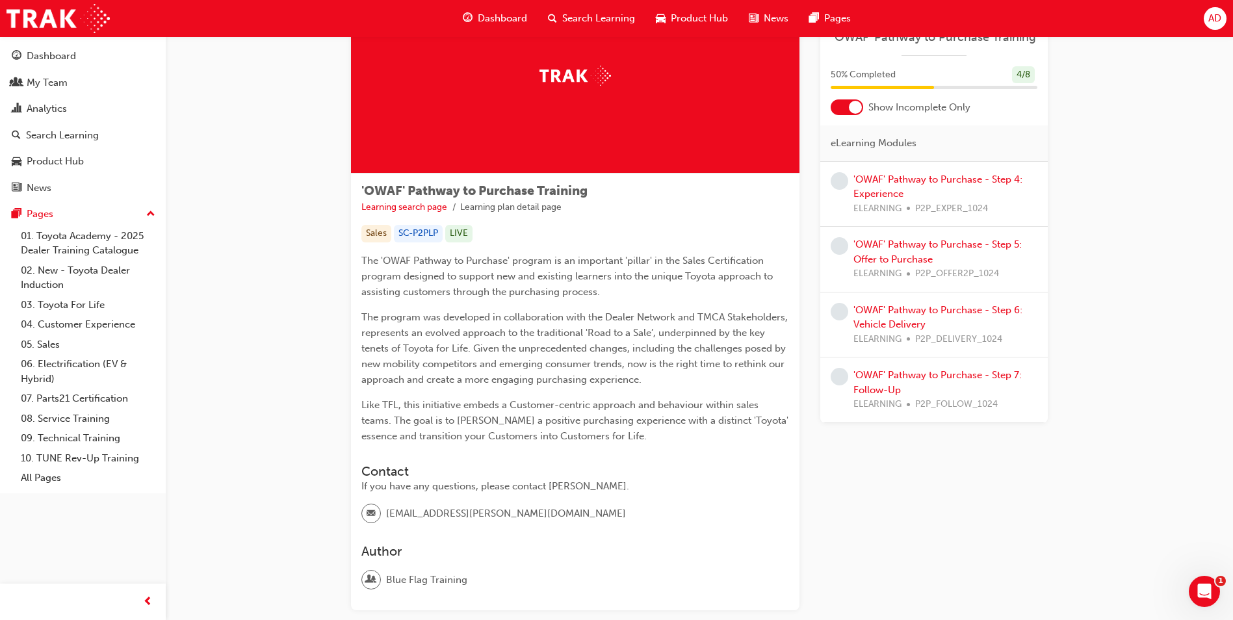
scroll to position [130, 0]
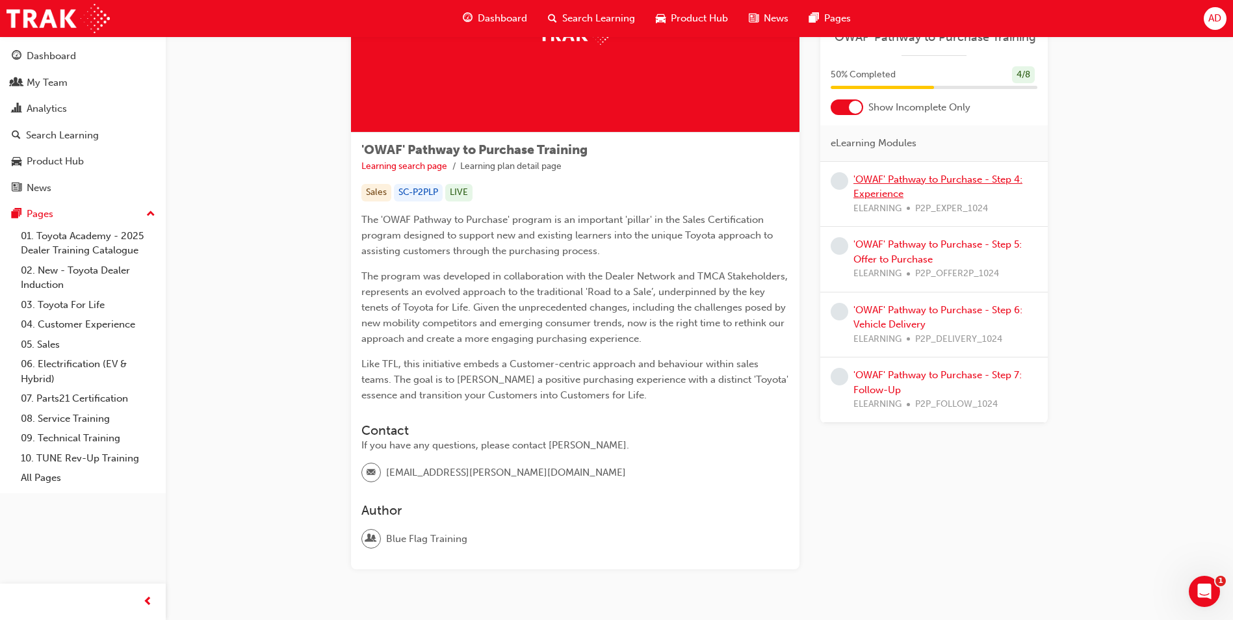
click at [888, 183] on link "'OWAF' Pathway to Purchase - Step 4: Experience" at bounding box center [937, 187] width 169 height 27
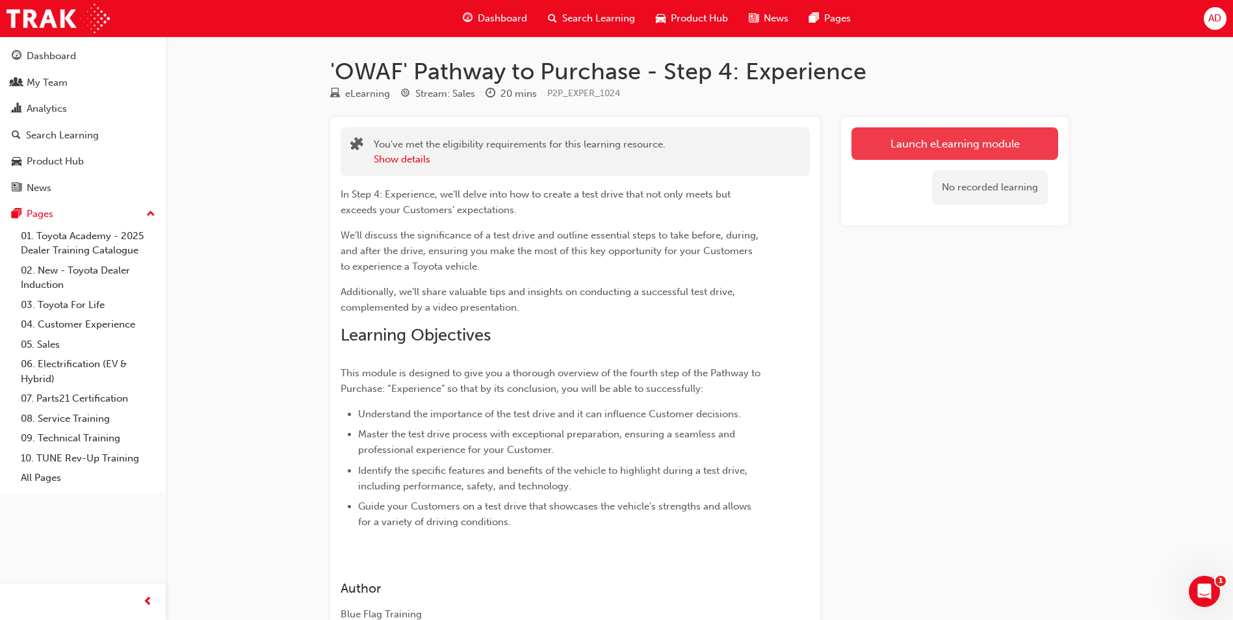
click at [940, 136] on link "Launch eLearning module" at bounding box center [954, 143] width 207 height 32
